Goal: Check status: Check status

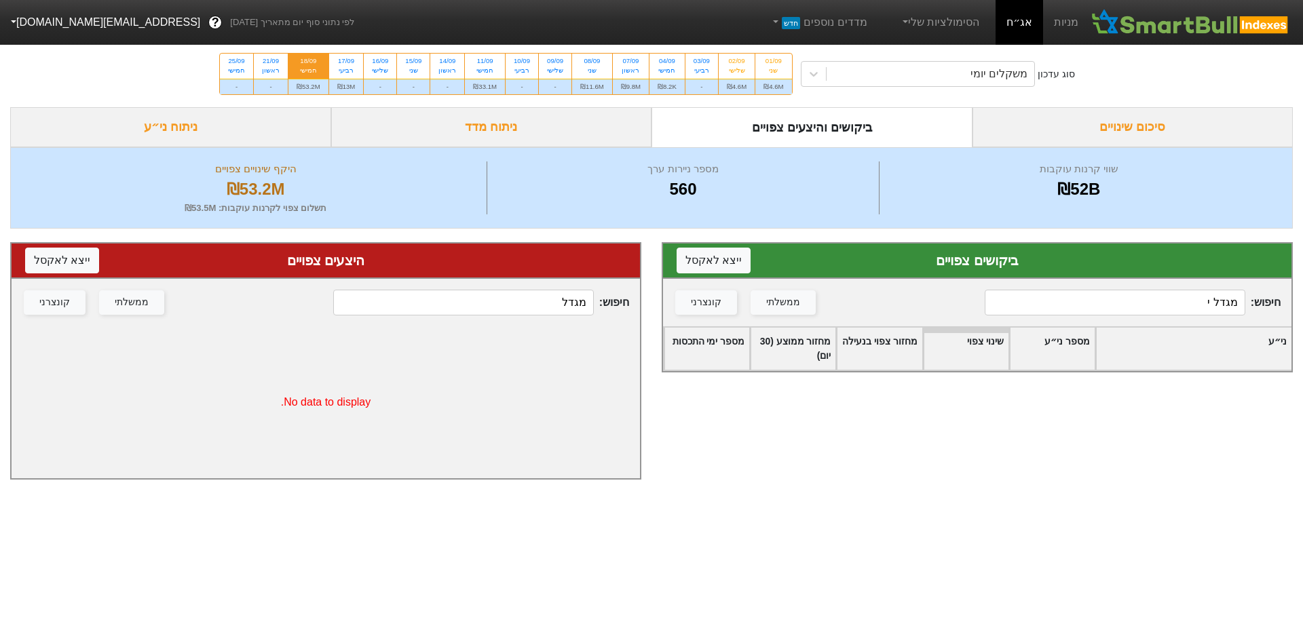
click at [1169, 309] on input "מגדל י" at bounding box center [1115, 303] width 261 height 26
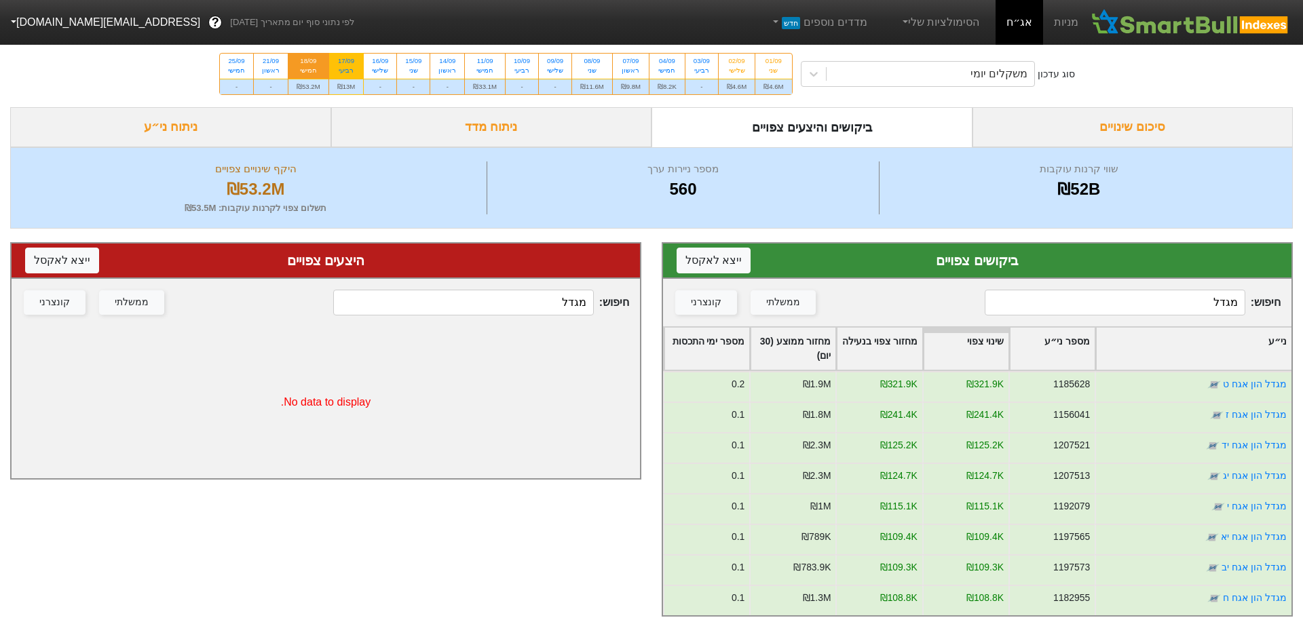
type input "מגדל"
click at [342, 60] on div "17/09" at bounding box center [346, 60] width 18 height 9
click at [342, 60] on input "17/09 רביעי ₪13M" at bounding box center [341, 58] width 9 height 9
radio input "true"
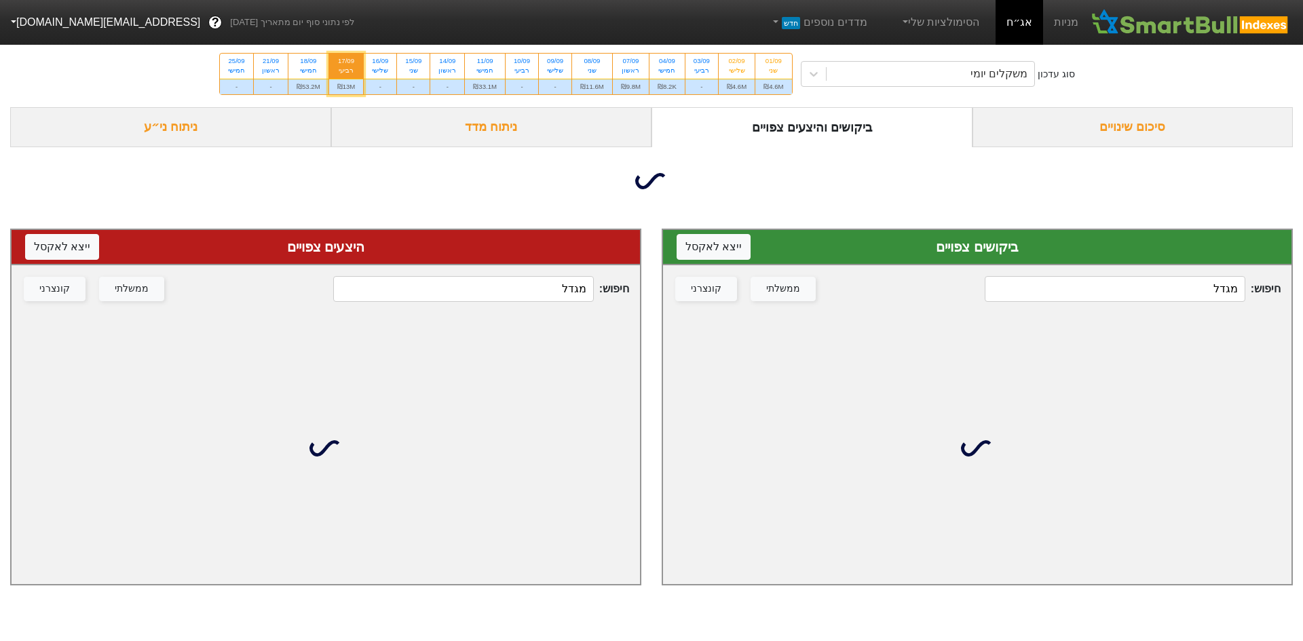
click at [1137, 296] on input "מגדל" at bounding box center [1115, 289] width 261 height 26
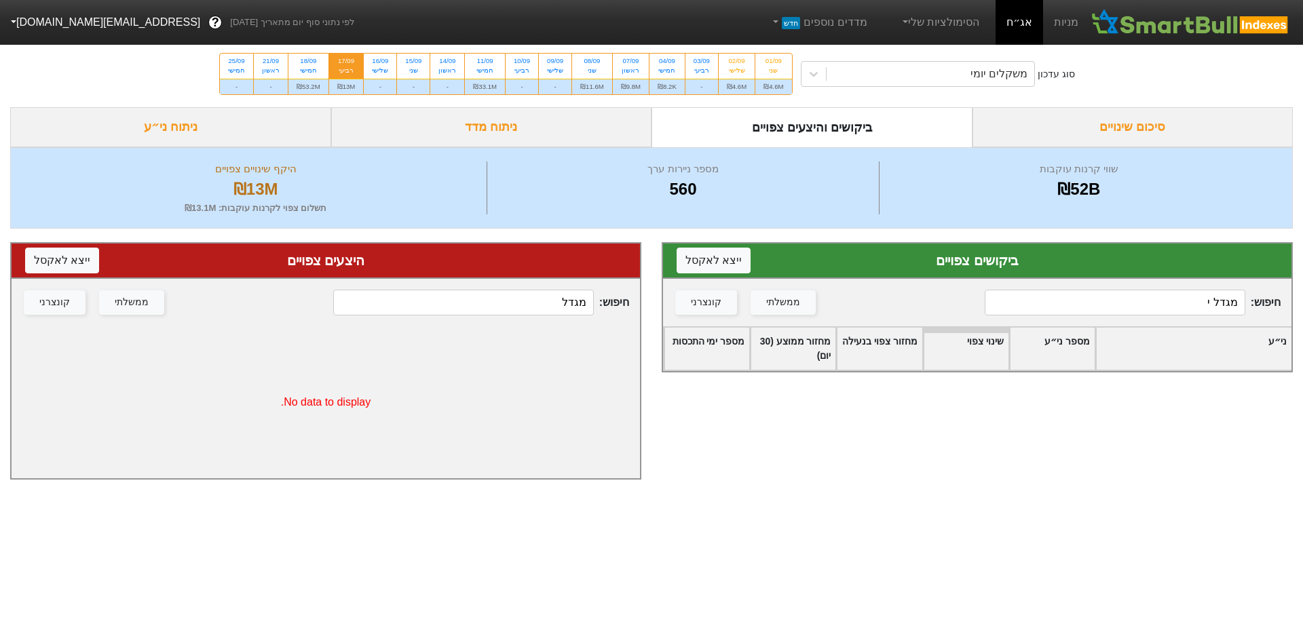
type input "מגדל"
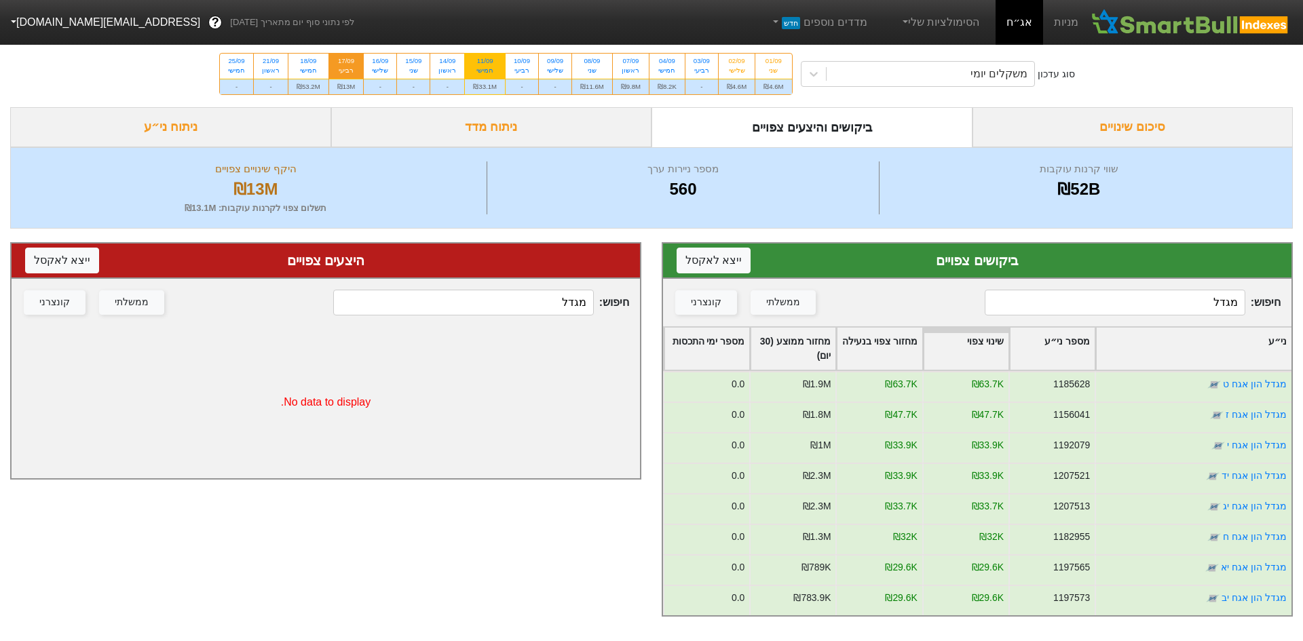
click at [493, 66] on div "חמישי" at bounding box center [485, 70] width 24 height 9
click at [485, 62] on input "11/09 חמישי ₪33.1M" at bounding box center [480, 58] width 9 height 9
radio input "true"
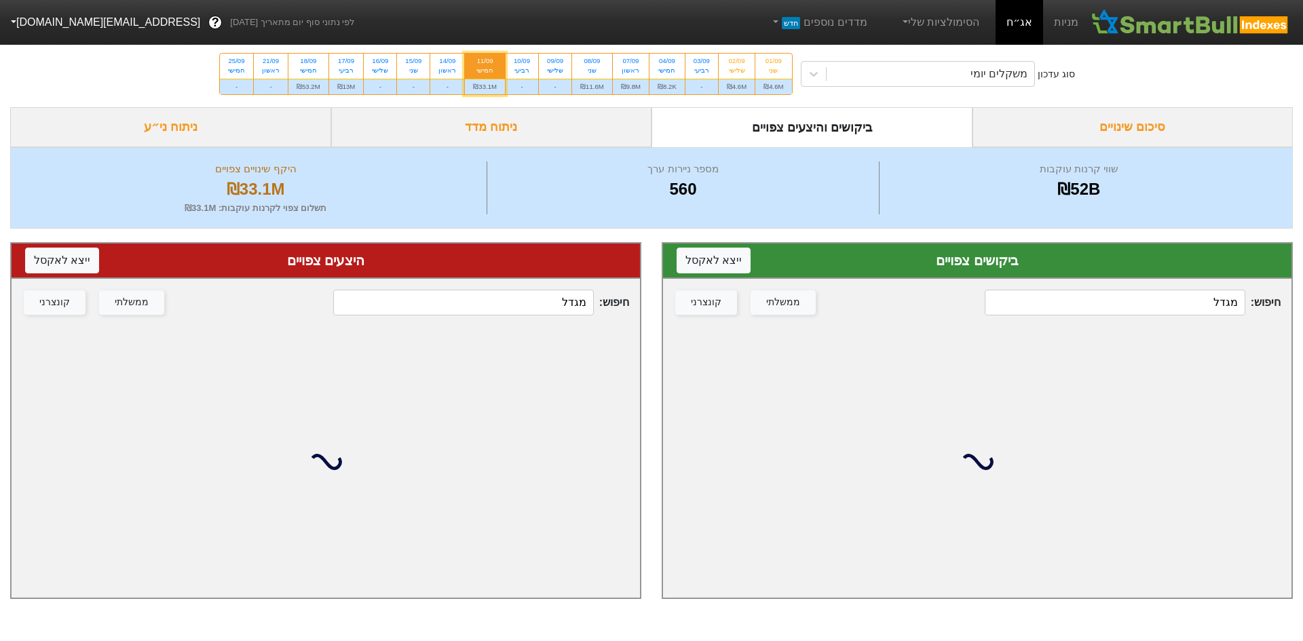
click at [1137, 313] on input "מגדל" at bounding box center [1115, 303] width 261 height 26
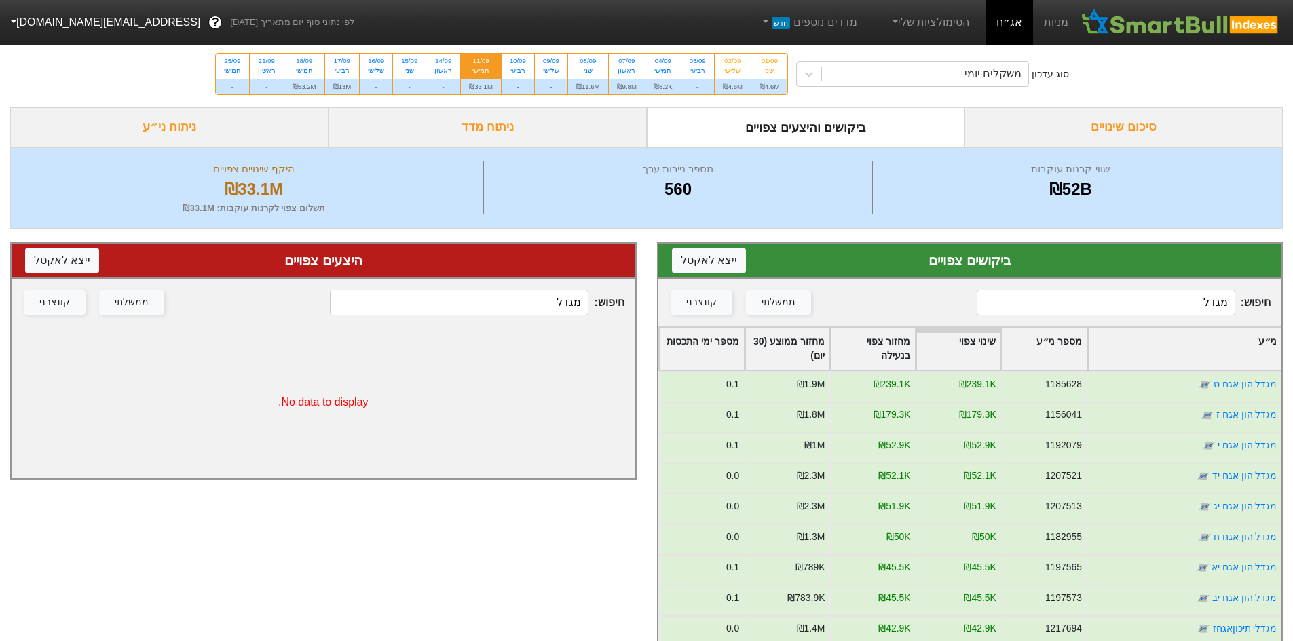
type input "מגדל"
